Goal: Find specific page/section: Find specific page/section

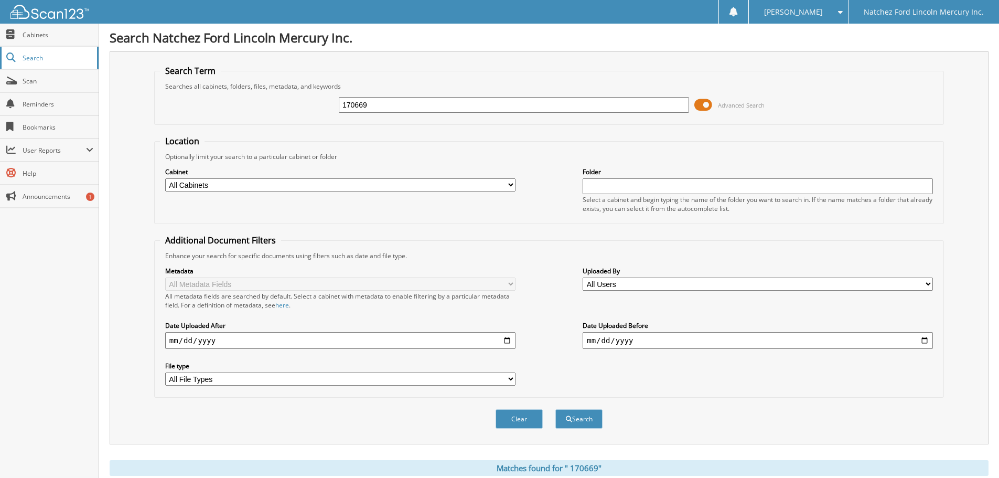
click at [32, 59] on span "Search" at bounding box center [57, 57] width 69 height 9
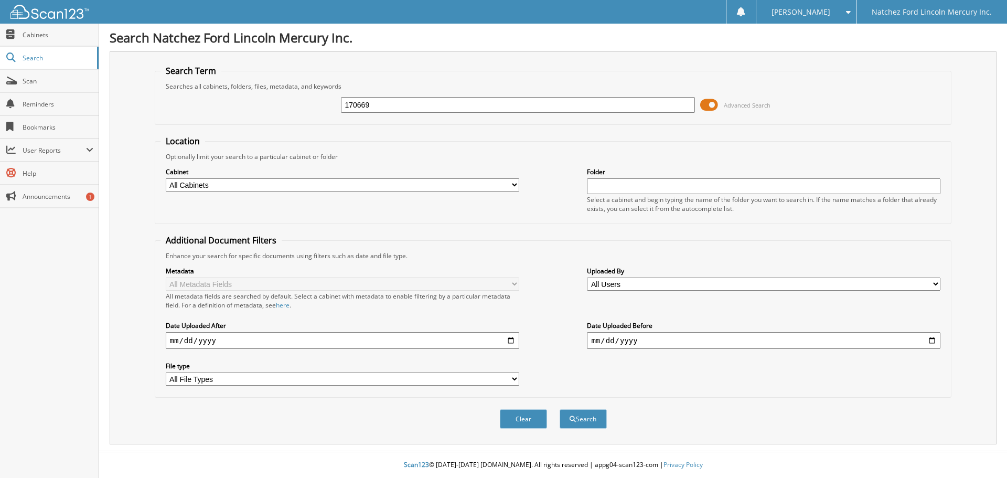
type input "170669"
click at [559, 409] on button "Search" at bounding box center [582, 418] width 47 height 19
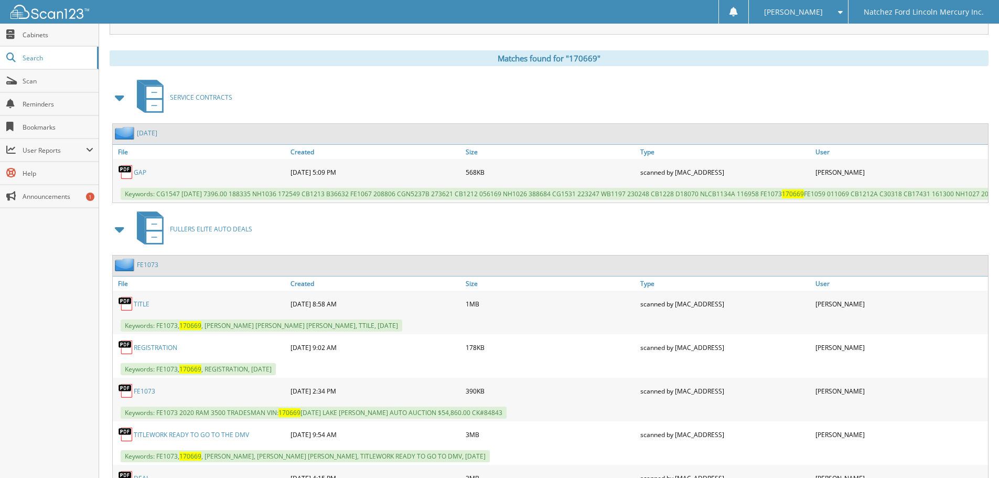
scroll to position [480, 0]
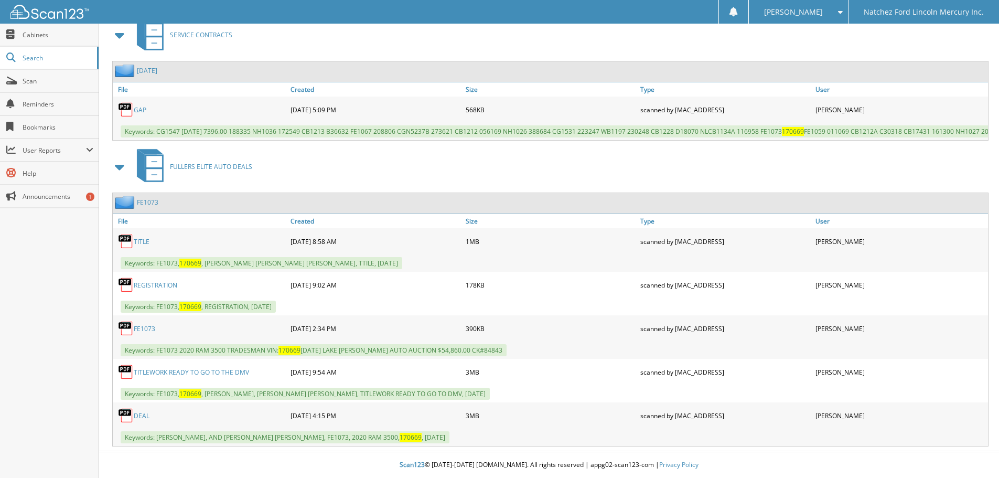
click at [147, 201] on link "FE1073" at bounding box center [147, 202] width 21 height 9
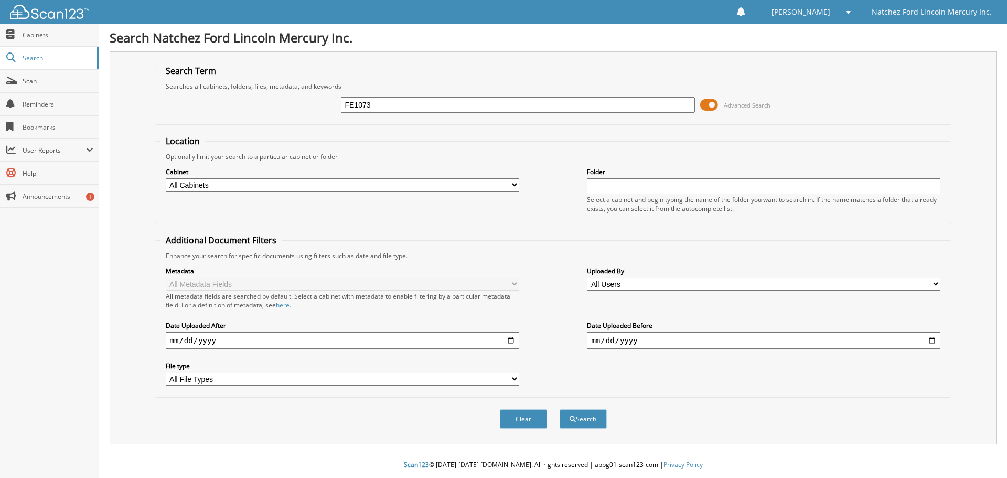
type input "FE1073"
click at [559, 409] on button "Search" at bounding box center [582, 418] width 47 height 19
